Goal: Task Accomplishment & Management: Complete application form

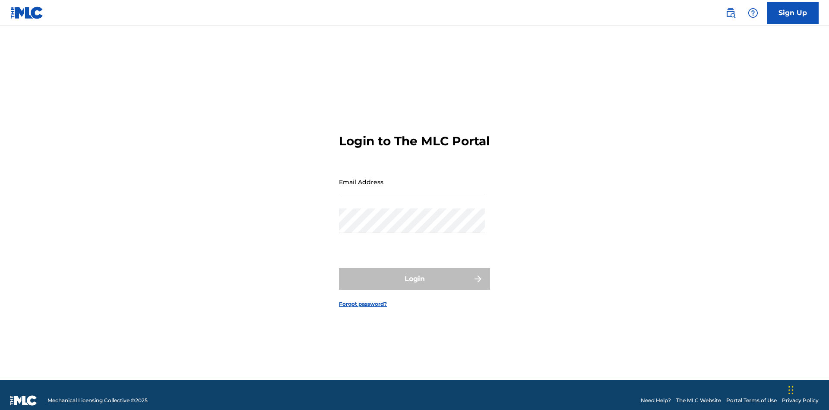
scroll to position [11, 0]
click at [412, 178] on input "Email Address" at bounding box center [412, 181] width 146 height 25
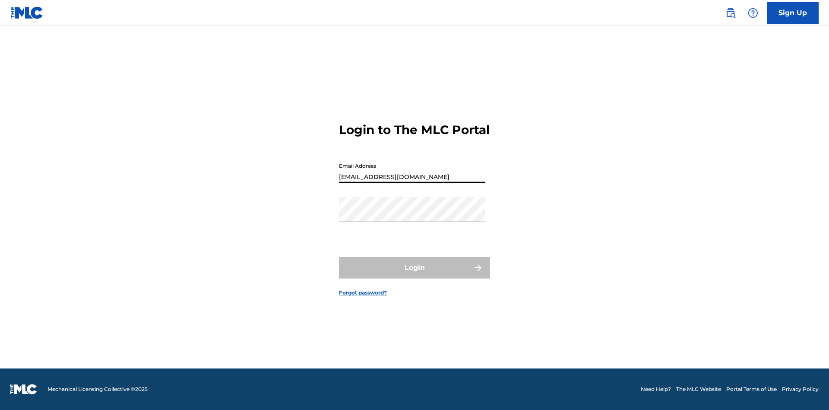
type input "Duke.McTesterson@gmail.com"
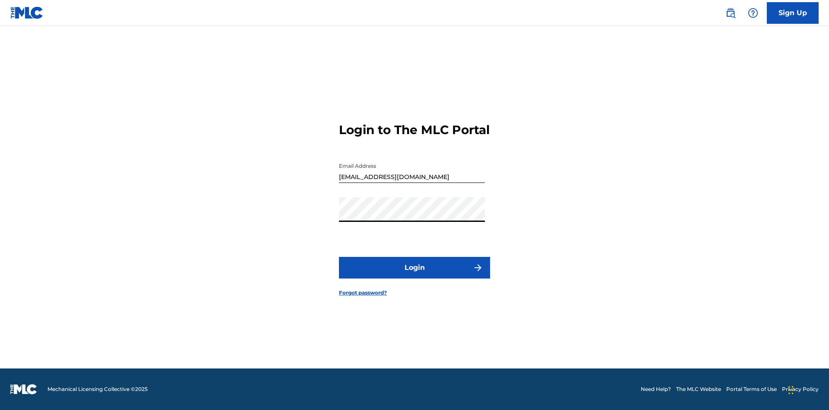
click at [415, 275] on button "Login" at bounding box center [414, 268] width 151 height 22
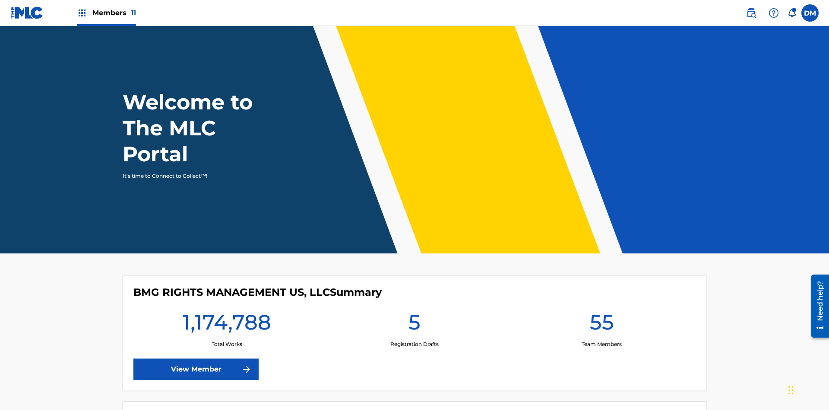
click at [106, 13] on span "Members 11" at bounding box center [114, 13] width 44 height 10
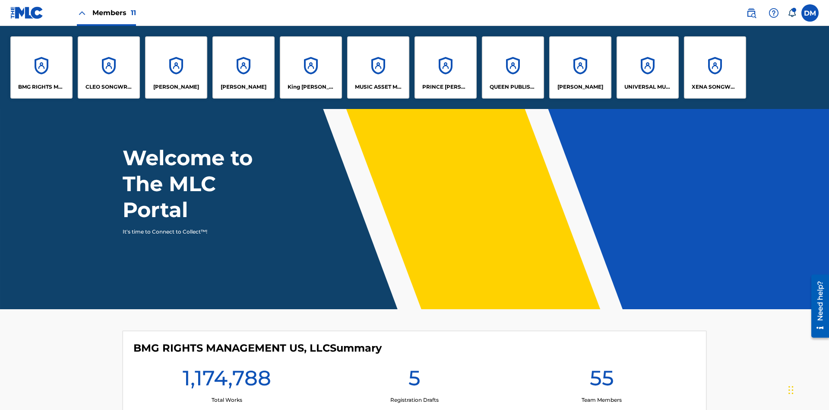
click at [648, 87] on p "UNIVERSAL MUSIC PUB GROUP" at bounding box center [648, 87] width 47 height 8
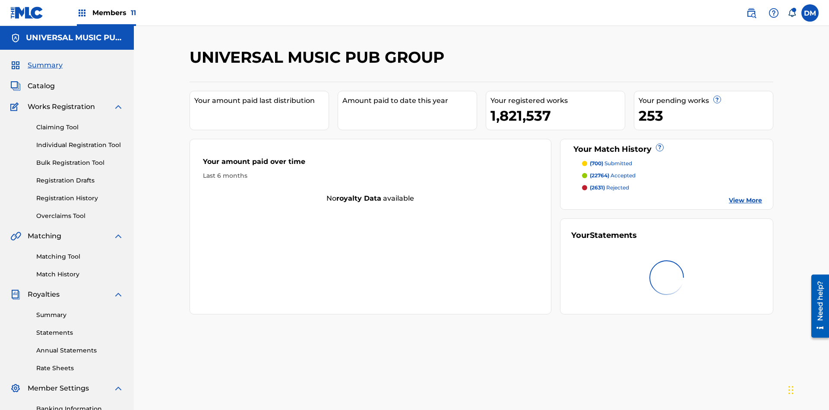
click at [80, 140] on link "Individual Registration Tool" at bounding box center [79, 144] width 87 height 9
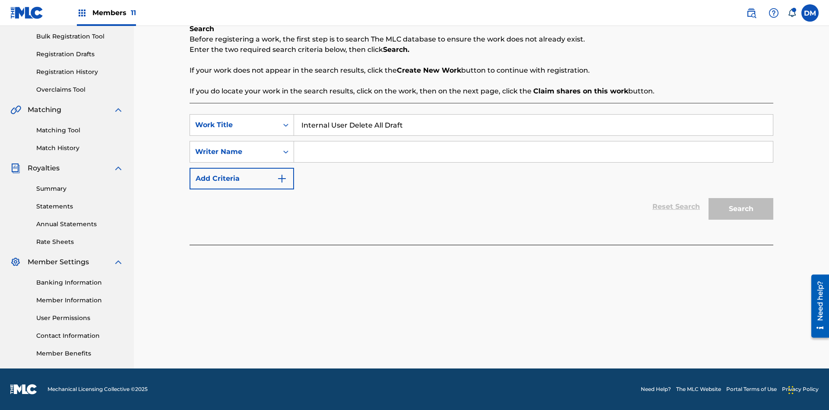
type input "Internal User Delete All Drafts"
click at [534, 152] on input "Search Form" at bounding box center [533, 151] width 479 height 21
click at [741, 209] on button "Search" at bounding box center [741, 209] width 65 height 22
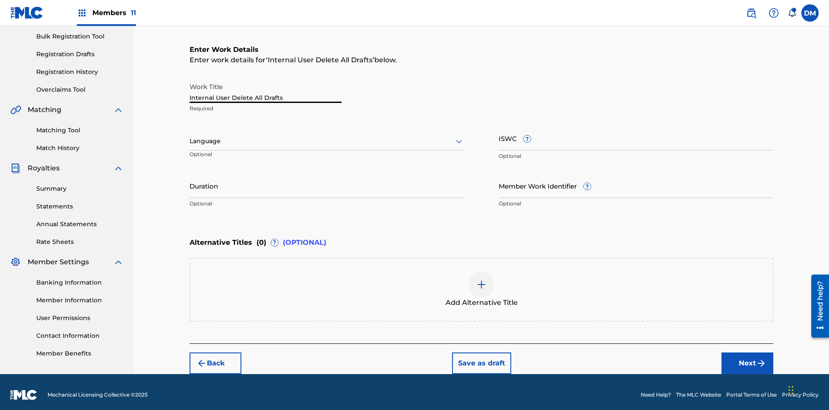
click at [481, 357] on button "Save as draft" at bounding box center [481, 363] width 59 height 22
click at [810, 13] on label at bounding box center [810, 12] width 17 height 17
click at [810, 13] on input "DM Duke McTesterson duke.mctesterson@gmail.com Notification Preferences Profile…" at bounding box center [810, 13] width 0 height 0
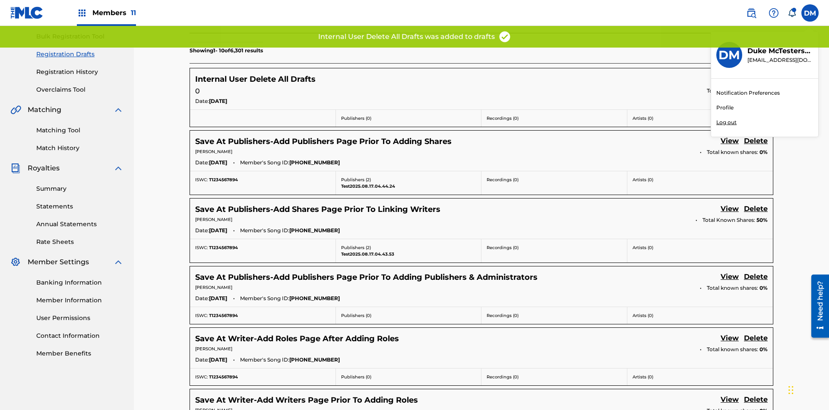
click at [727, 122] on p "Log out" at bounding box center [727, 122] width 20 height 8
click at [810, 13] on input "DM Duke McTesterson duke.mctesterson@gmail.com Notification Preferences Profile…" at bounding box center [810, 13] width 0 height 0
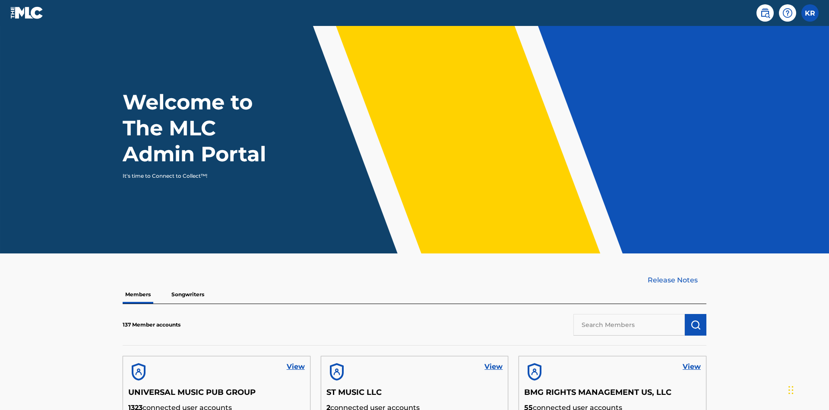
click at [629, 314] on input "text" at bounding box center [629, 325] width 111 height 22
click at [696, 319] on img "submit" at bounding box center [696, 324] width 10 height 10
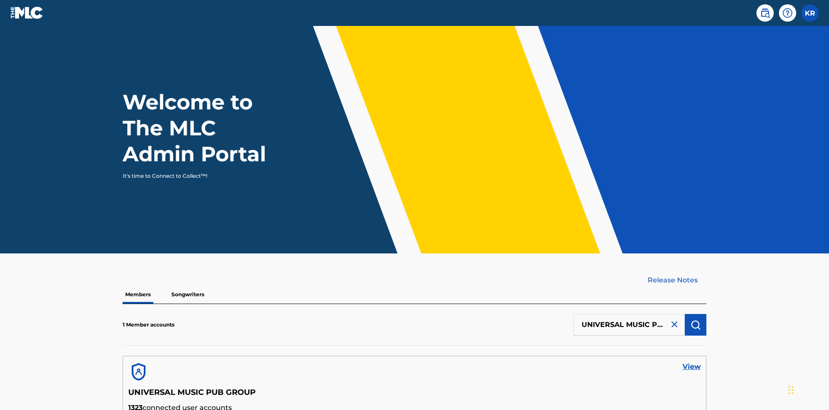
click at [692, 361] on link "View" at bounding box center [692, 366] width 18 height 10
